Goal: Task Accomplishment & Management: Complete application form

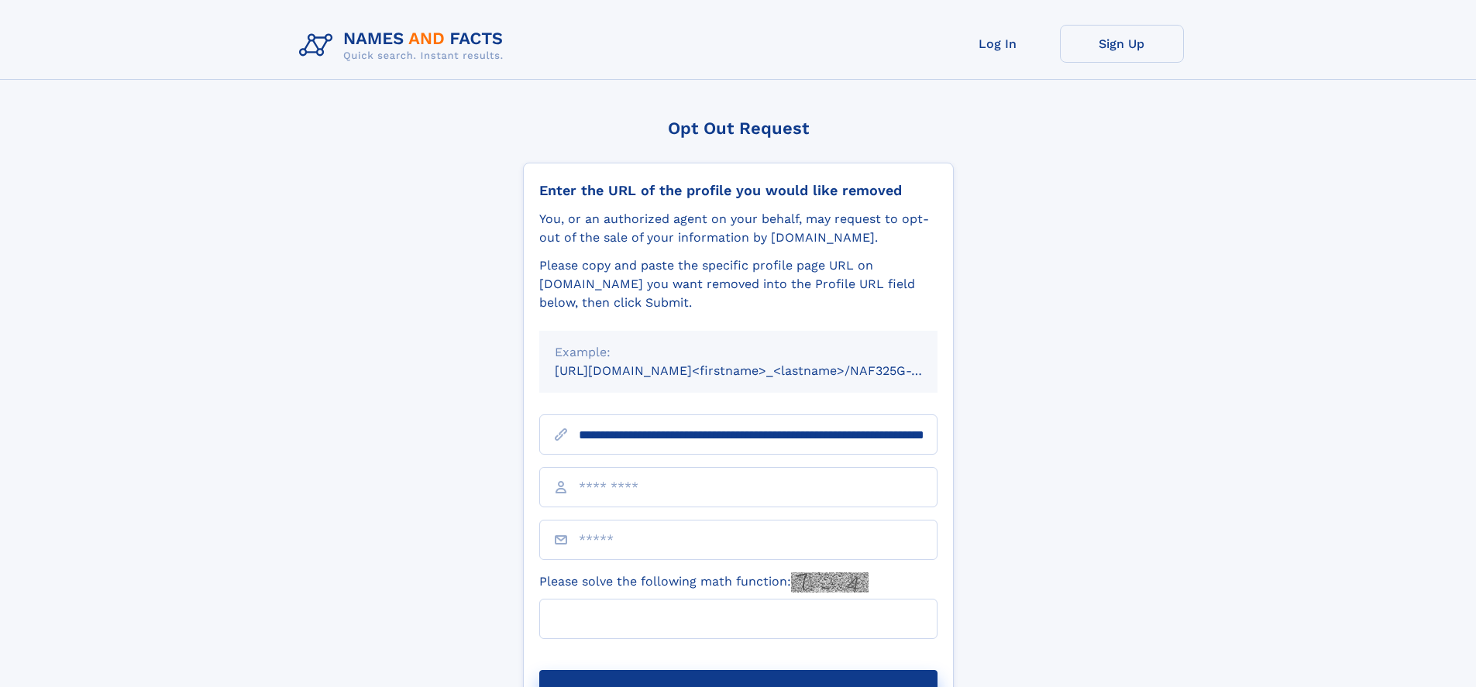
scroll to position [0, 156]
type input "**********"
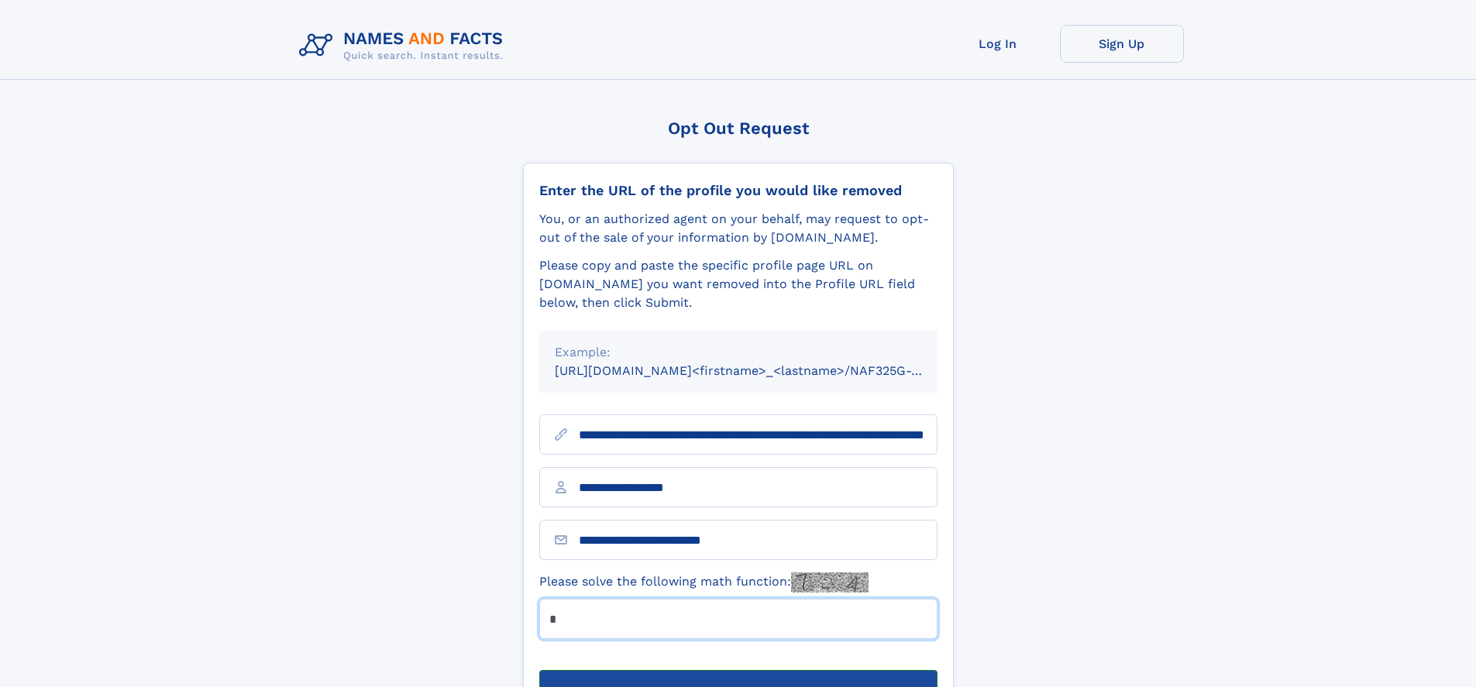
type input "*"
click at [737, 670] on button "Submit Opt Out Request" at bounding box center [738, 695] width 398 height 50
